Goal: Transaction & Acquisition: Purchase product/service

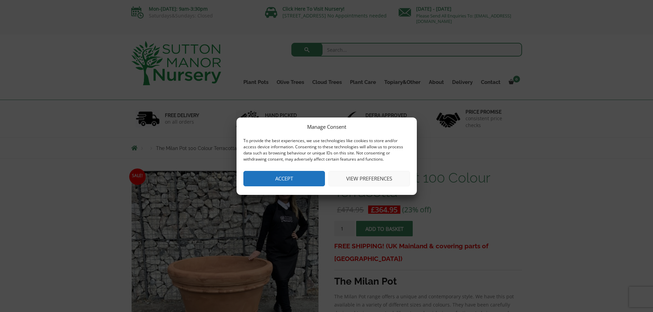
click at [297, 178] on button "Accept" at bounding box center [285, 178] width 82 height 15
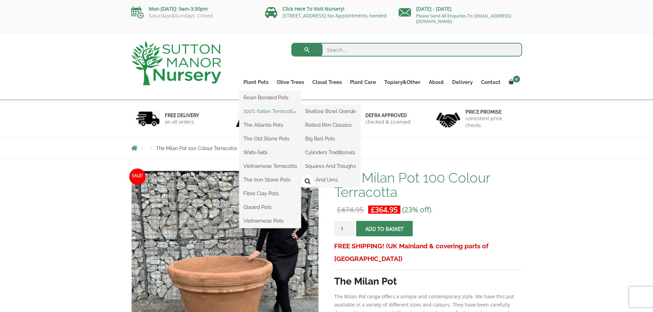
click at [264, 112] on link "100% Italian Terracotta" at bounding box center [270, 111] width 62 height 10
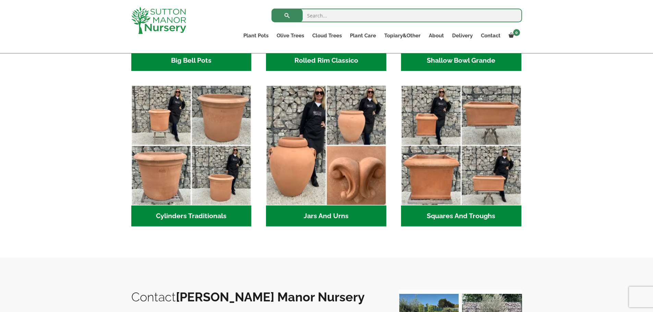
scroll to position [171, 0]
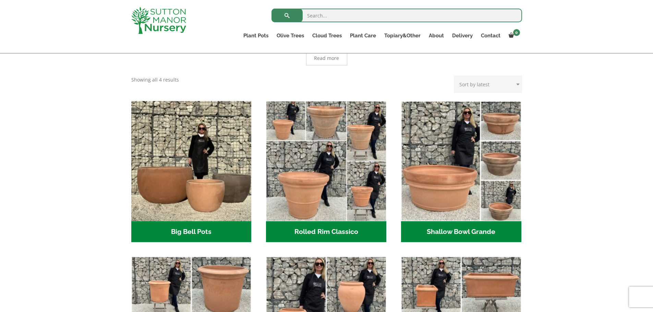
click at [342, 230] on h2 "Rolled Rim Classico (7)" at bounding box center [326, 232] width 120 height 21
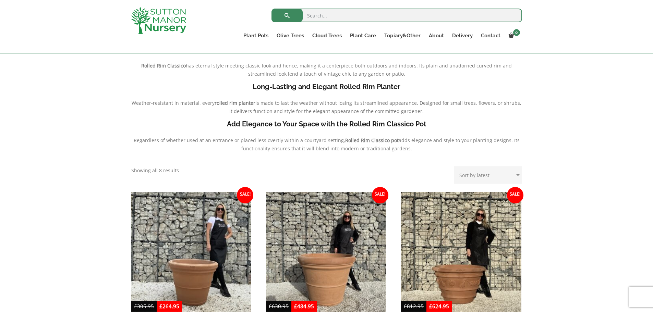
scroll to position [343, 0]
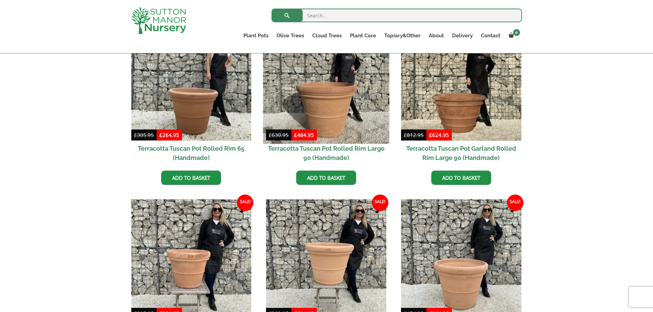
click at [322, 132] on img at bounding box center [326, 80] width 126 height 126
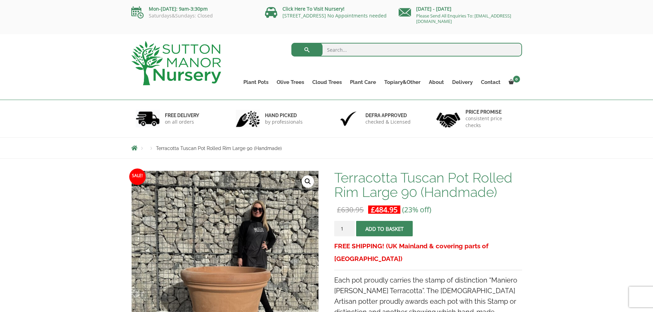
click at [380, 225] on button "Add to basket" at bounding box center [384, 228] width 57 height 15
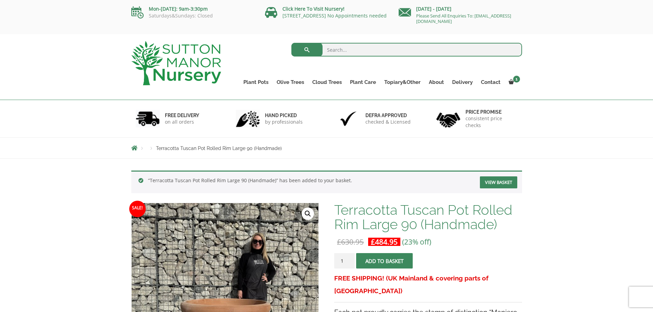
click at [166, 116] on h6 "FREE DELIVERY" at bounding box center [182, 115] width 34 height 6
